Goal: Task Accomplishment & Management: Manage account settings

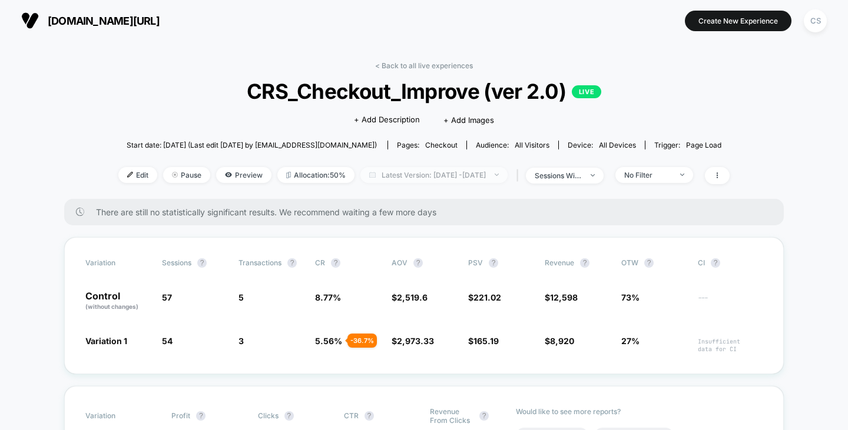
click at [492, 170] on span "Latest Version: [DATE] - [DATE]" at bounding box center [433, 175] width 147 height 16
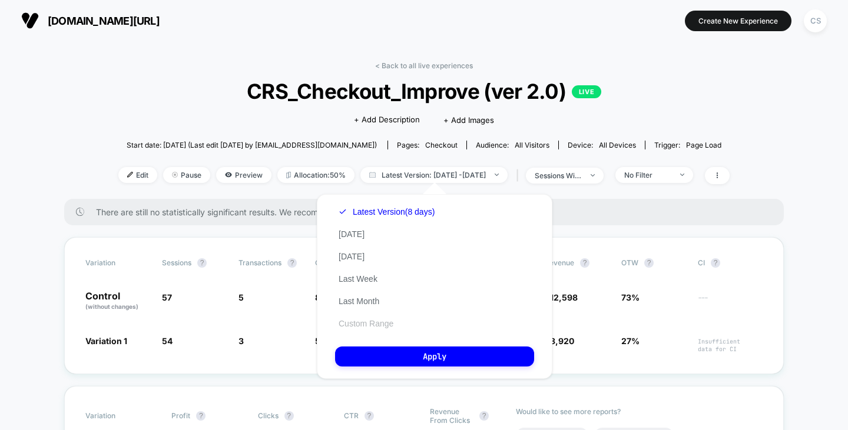
click at [373, 325] on button "Custom Range" at bounding box center [366, 324] width 62 height 11
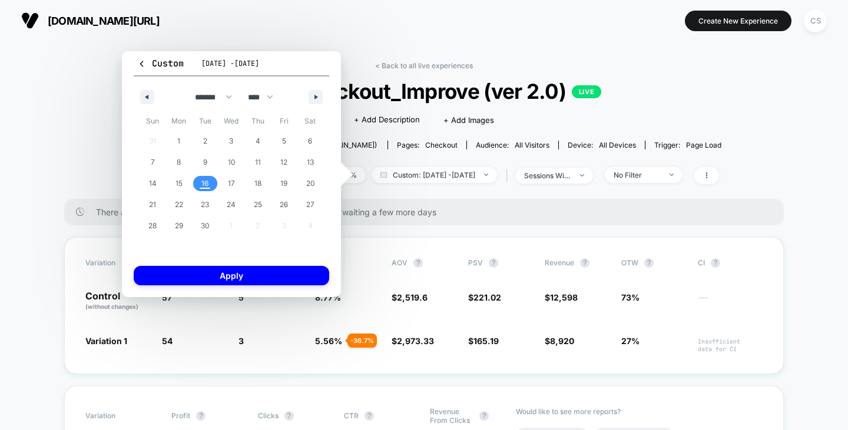
click at [204, 183] on span "16" at bounding box center [205, 183] width 8 height 21
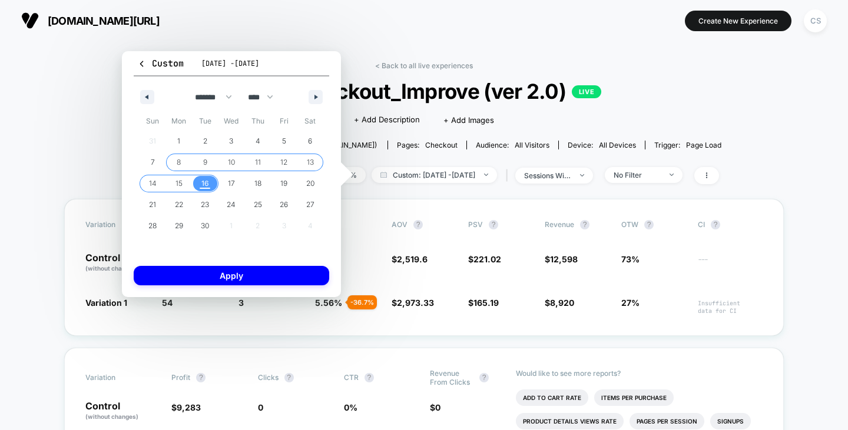
click at [181, 160] on span "8" at bounding box center [179, 162] width 4 height 21
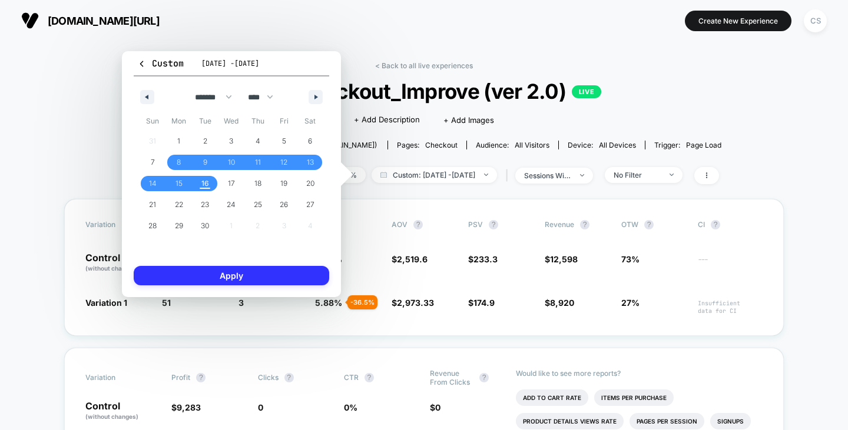
click at [237, 275] on button "Apply" at bounding box center [231, 275] width 195 height 19
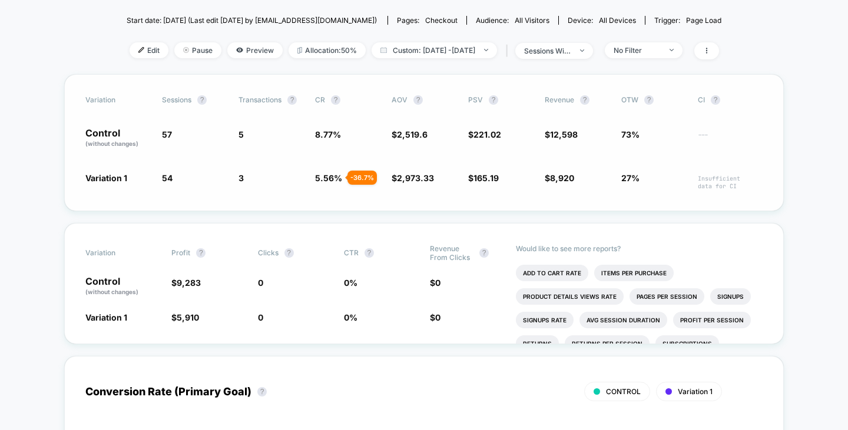
scroll to position [59, 0]
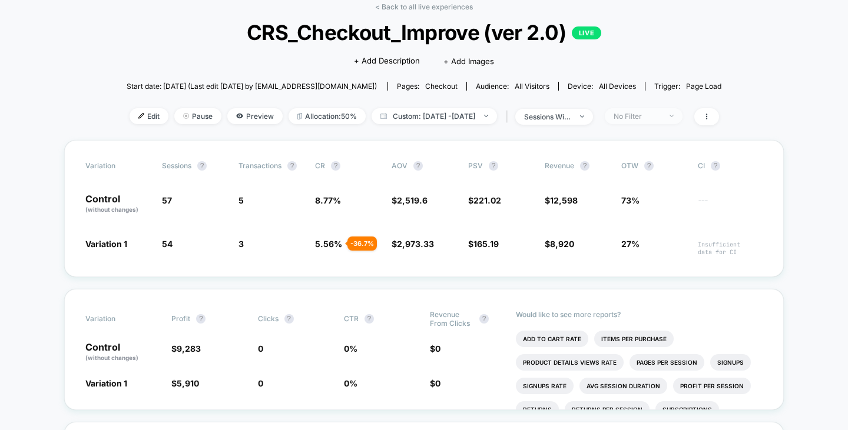
click at [661, 116] on div "No Filter" at bounding box center [637, 116] width 47 height 9
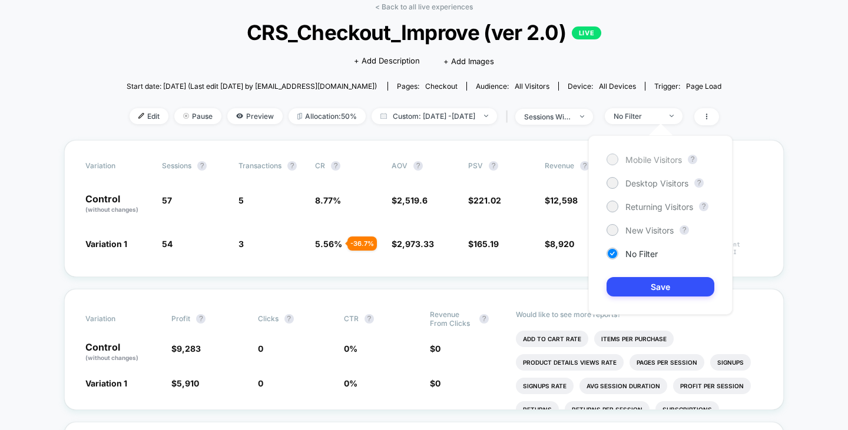
click at [638, 163] on span "Mobile Visitors" at bounding box center [653, 160] width 57 height 10
click at [646, 291] on button "Save" at bounding box center [660, 286] width 108 height 19
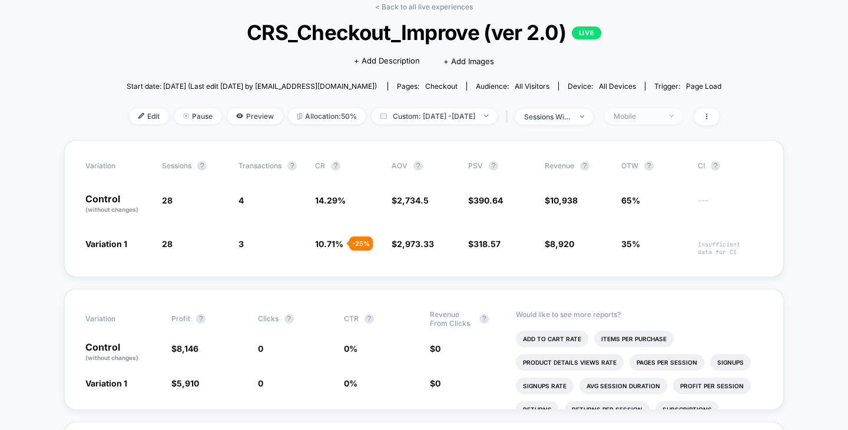
click at [628, 109] on span "Mobile" at bounding box center [644, 116] width 78 height 16
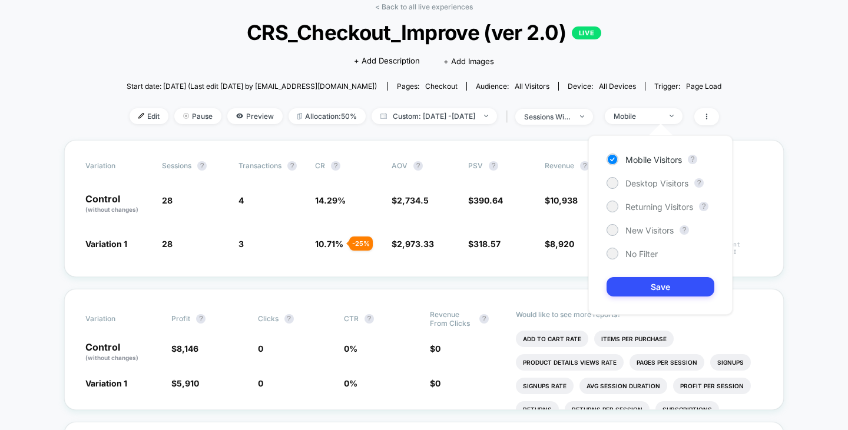
click at [635, 177] on div "Mobile Visitors ? Desktop Visitors ? Returning Visitors ? New Visitors ? No Fil…" at bounding box center [660, 225] width 144 height 180
click at [634, 180] on span "Desktop Visitors" at bounding box center [656, 183] width 63 height 10
click at [637, 289] on button "Save" at bounding box center [660, 286] width 108 height 19
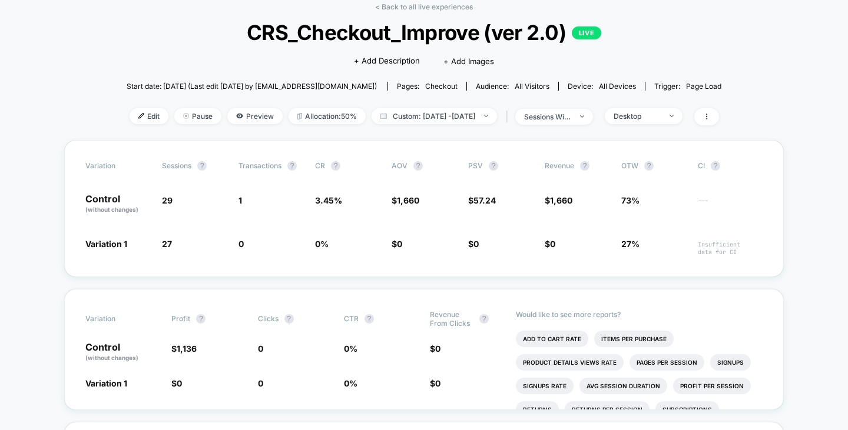
click at [650, 124] on div "Edit Pause Preview Allocation: 50% Custom: [DATE] - [DATE] | sessions with impr…" at bounding box center [424, 116] width 595 height 17
click at [650, 119] on div "Desktop" at bounding box center [637, 116] width 47 height 9
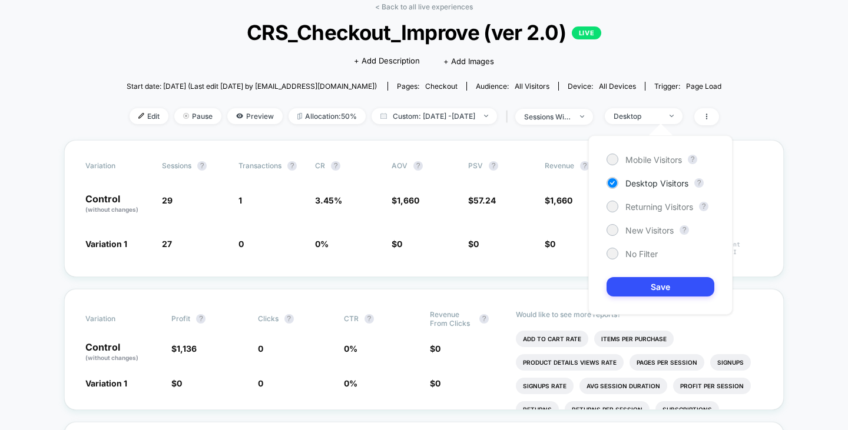
drag, startPoint x: 631, startPoint y: 251, endPoint x: 632, endPoint y: 267, distance: 15.9
click at [631, 251] on span "No Filter" at bounding box center [641, 254] width 32 height 10
click at [637, 285] on button "Save" at bounding box center [660, 286] width 108 height 19
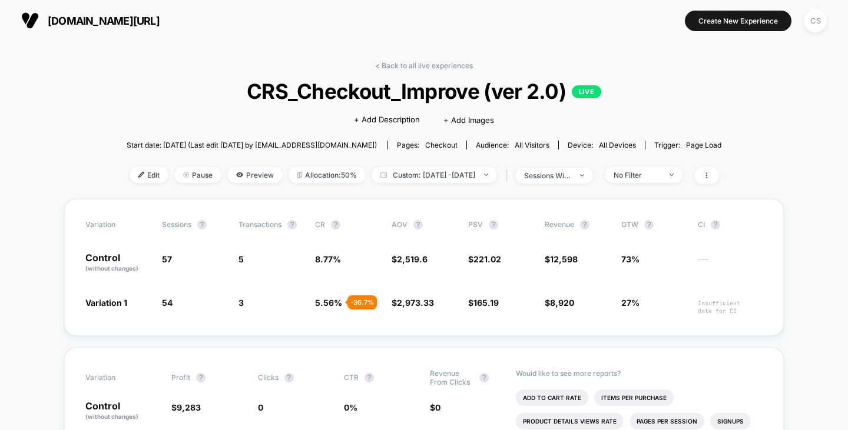
click at [532, 141] on span "All Visitors" at bounding box center [532, 145] width 35 height 9
click at [571, 175] on div "sessions with impression" at bounding box center [547, 175] width 47 height 9
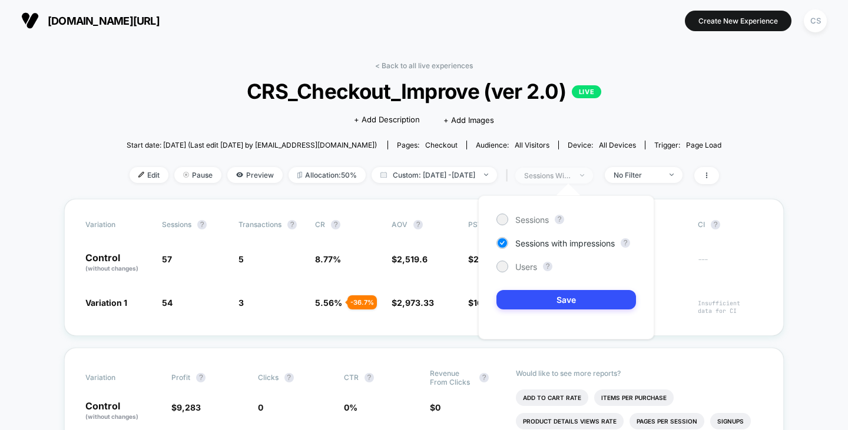
click at [571, 175] on div "sessions with impression" at bounding box center [547, 175] width 47 height 9
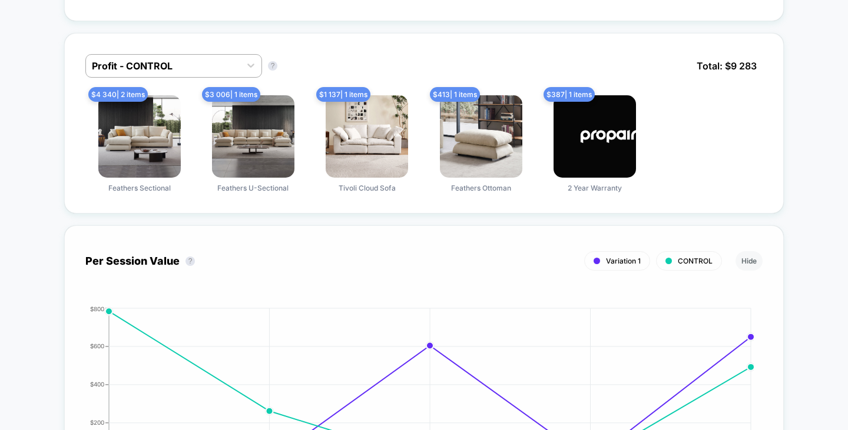
scroll to position [883, 0]
